Goal: Find specific page/section: Find specific page/section

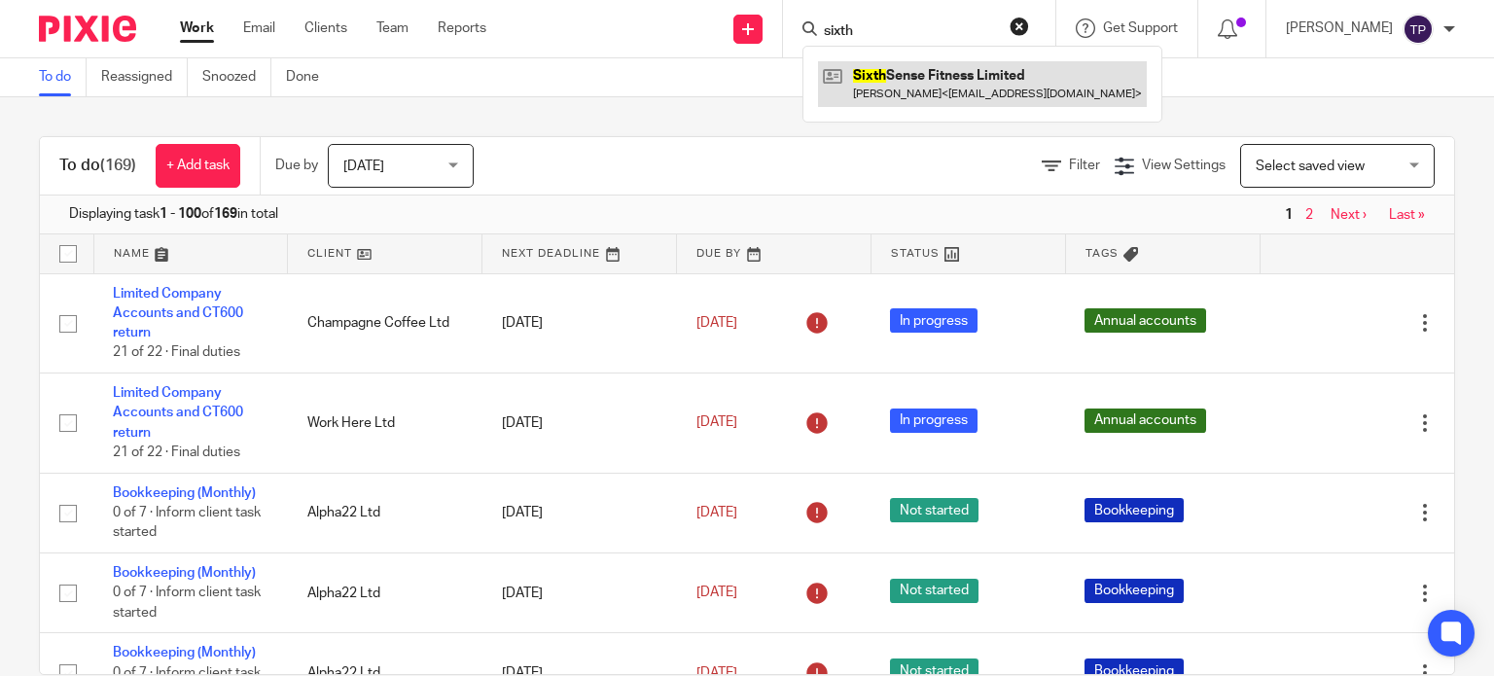
click at [1014, 82] on link at bounding box center [982, 83] width 329 height 45
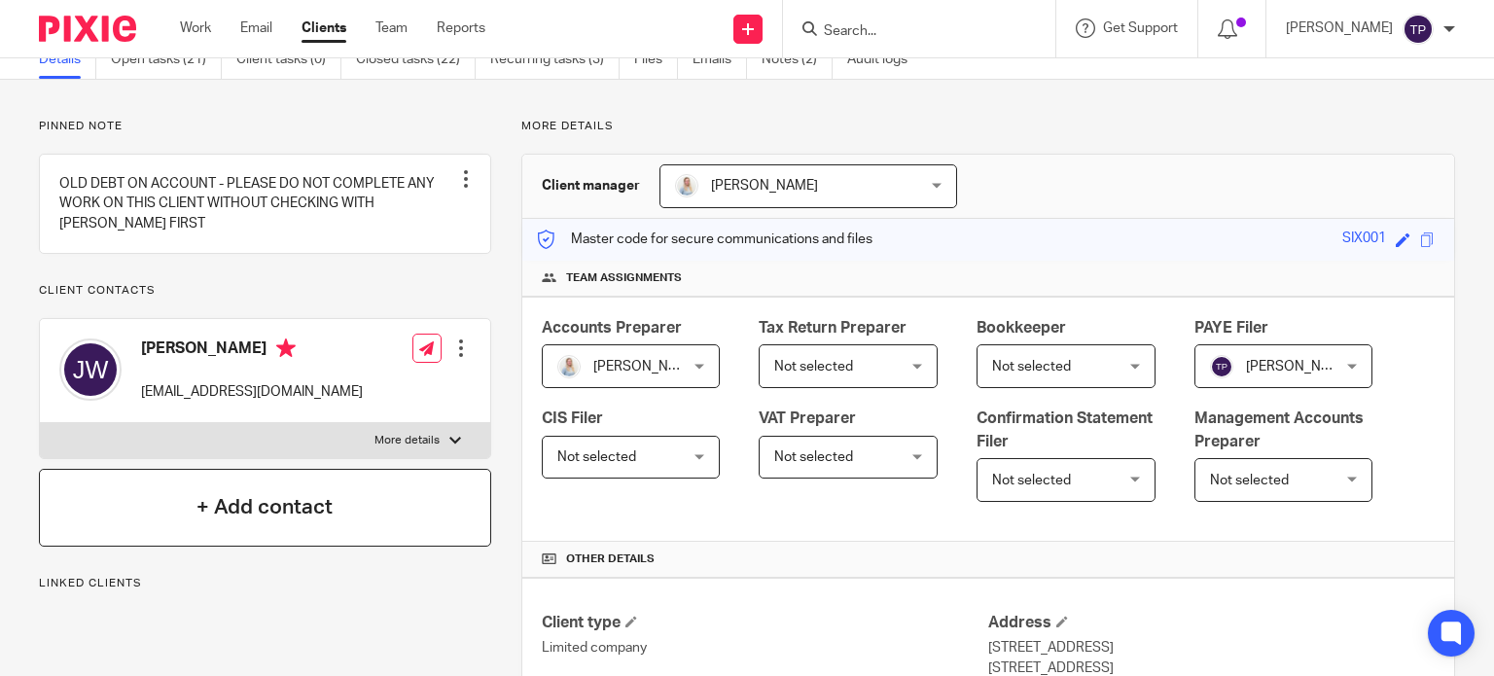
scroll to position [195, 0]
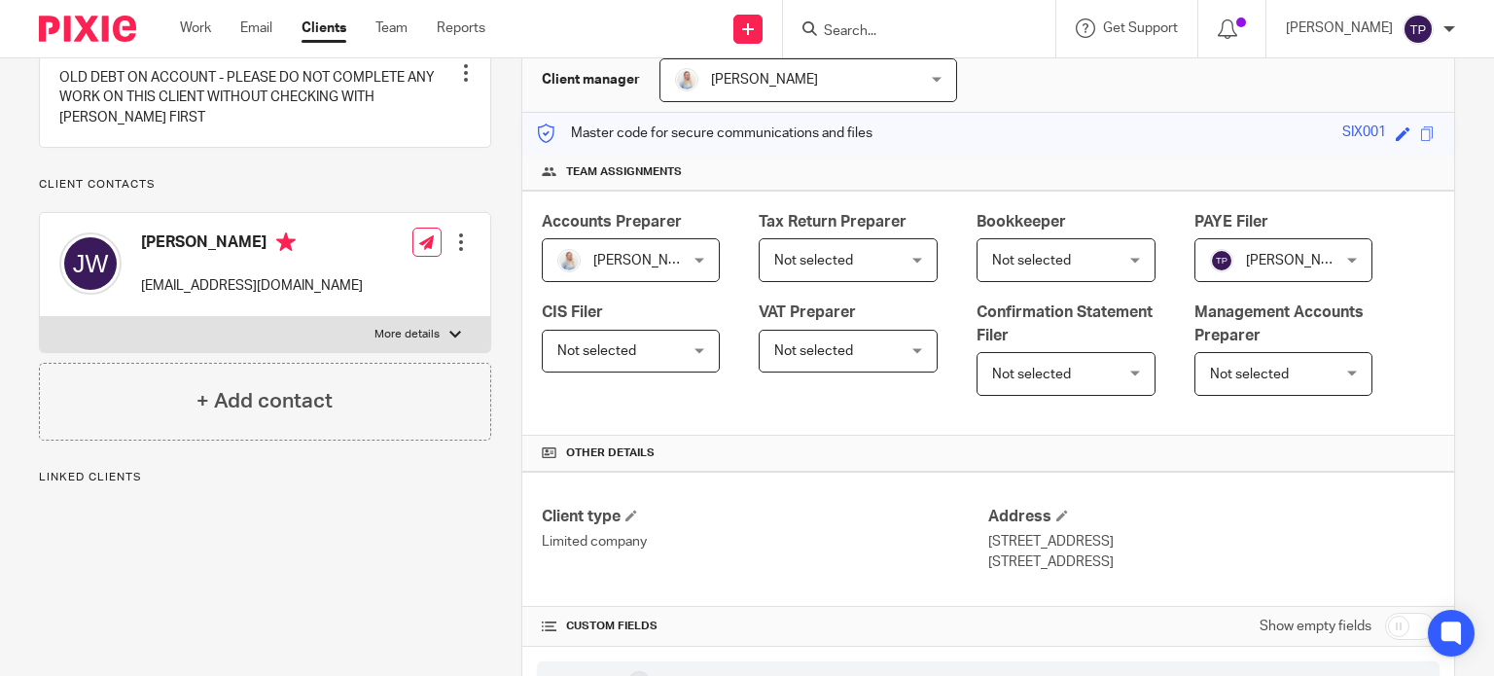
click at [424, 342] on p "More details" at bounding box center [406, 335] width 65 height 16
click at [40, 317] on input "More details" at bounding box center [39, 316] width 1 height 1
checkbox input "true"
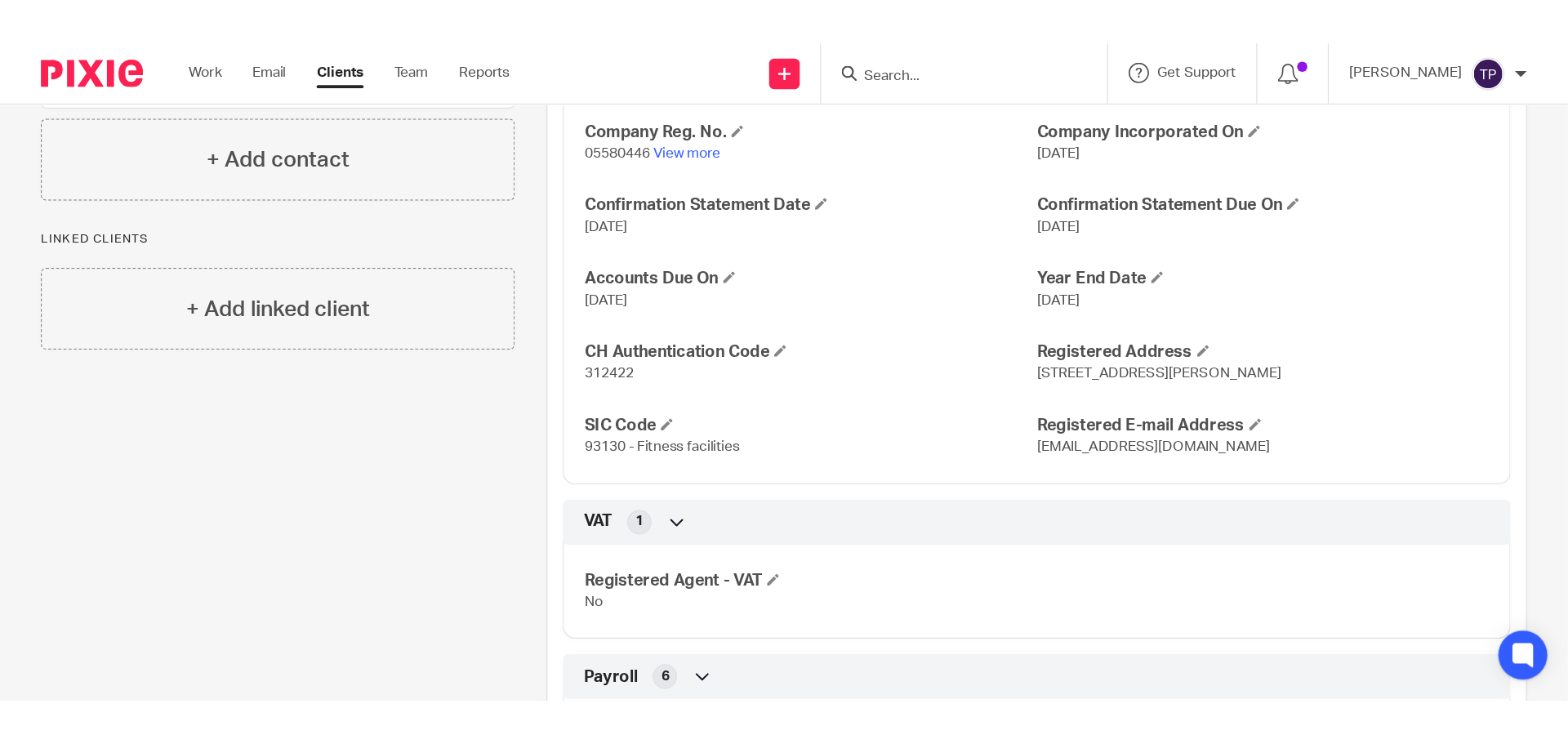
scroll to position [1144, 0]
